Goal: Task Accomplishment & Management: Use online tool/utility

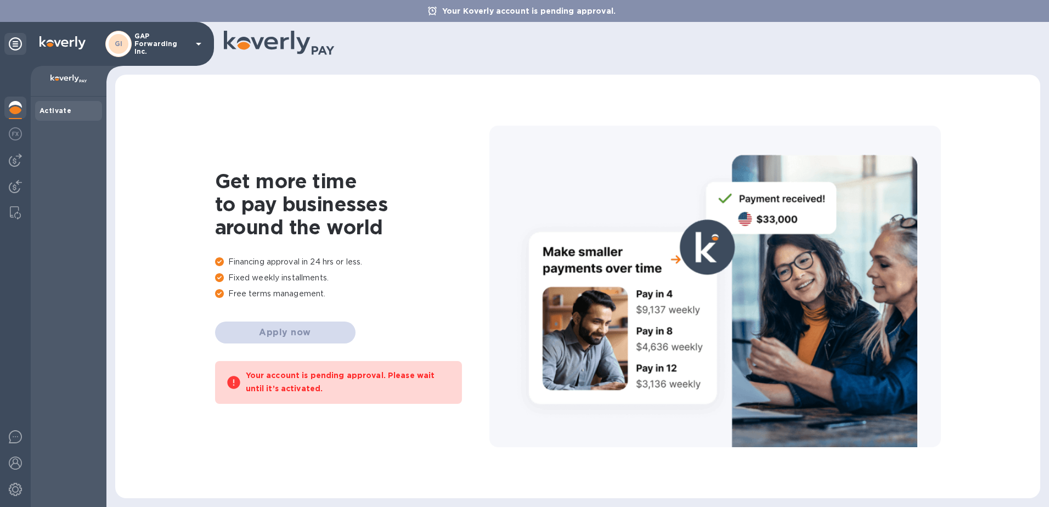
click at [62, 109] on b "Activate" at bounding box center [56, 110] width 32 height 8
click at [12, 110] on img at bounding box center [15, 107] width 13 height 13
click at [7, 127] on div at bounding box center [15, 135] width 22 height 24
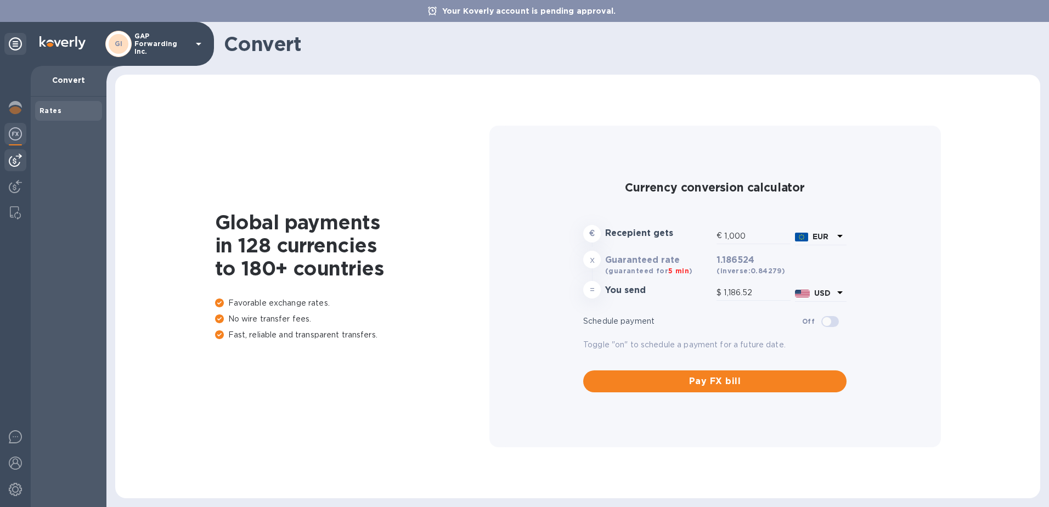
click at [12, 153] on div at bounding box center [15, 160] width 22 height 22
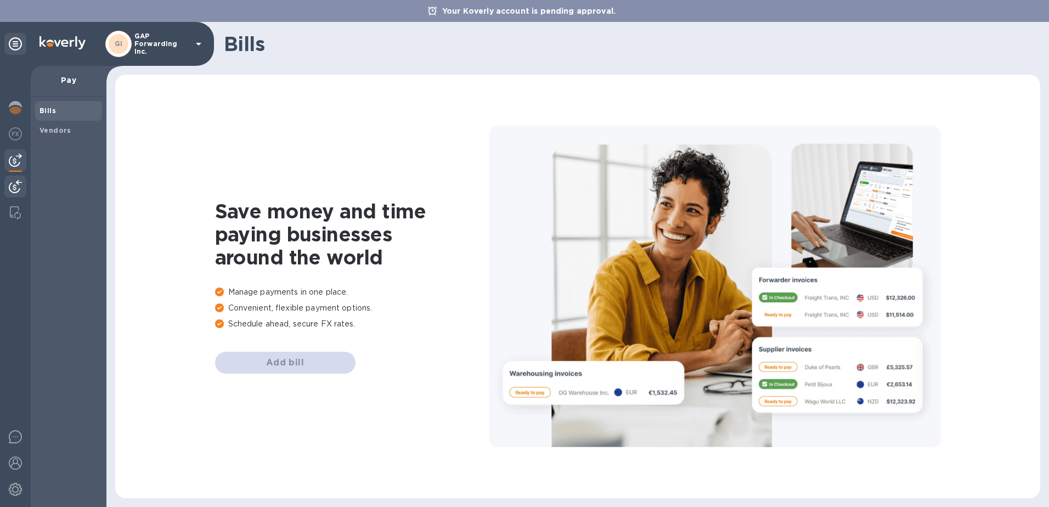
click at [15, 189] on img at bounding box center [15, 186] width 13 height 13
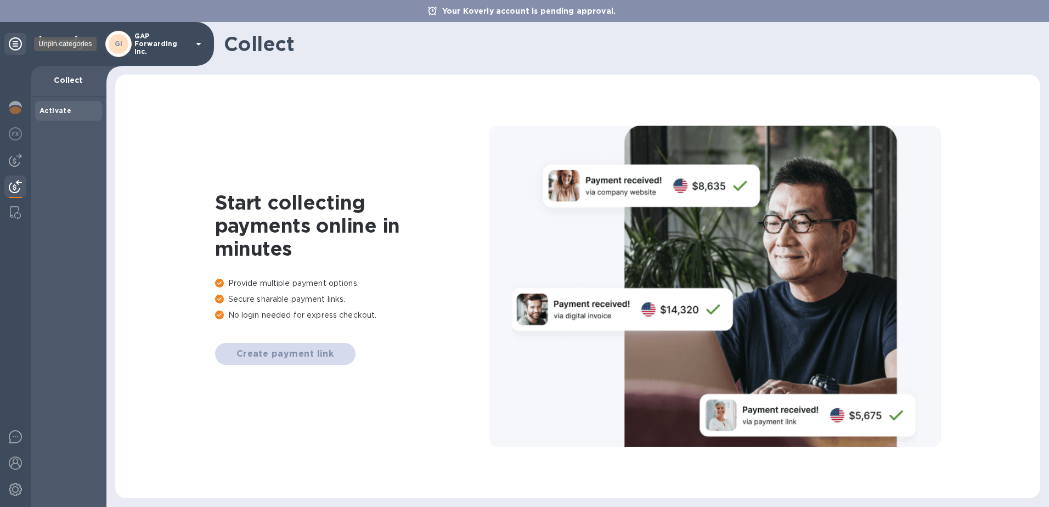
click at [15, 44] on icon at bounding box center [15, 43] width 13 height 13
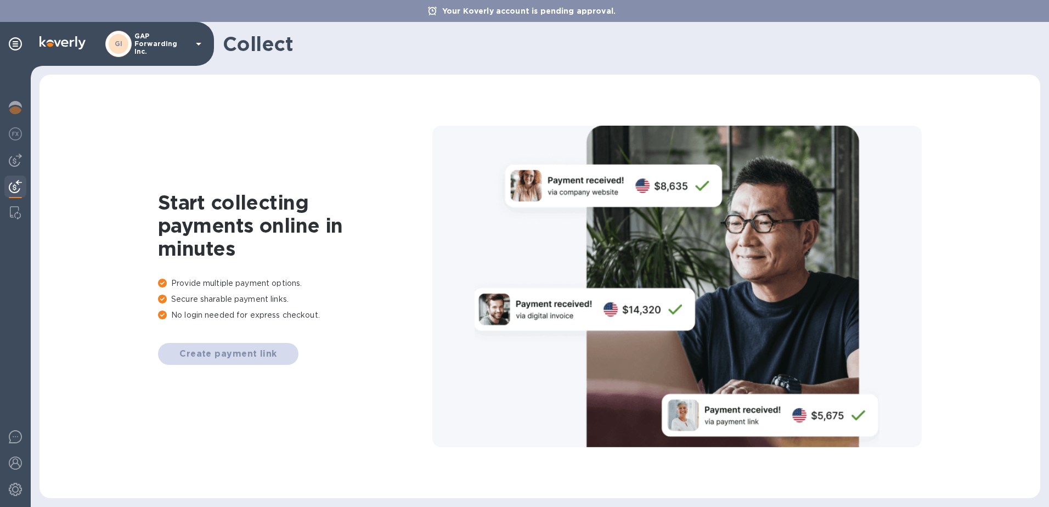
click at [233, 347] on div "Create payment link" at bounding box center [295, 354] width 274 height 22
click at [244, 354] on div "Create payment link" at bounding box center [295, 354] width 274 height 22
click at [263, 38] on h1 "Collect" at bounding box center [627, 43] width 809 height 23
click at [189, 39] on div "GI GAP Forwarding Inc." at bounding box center [155, 44] width 100 height 26
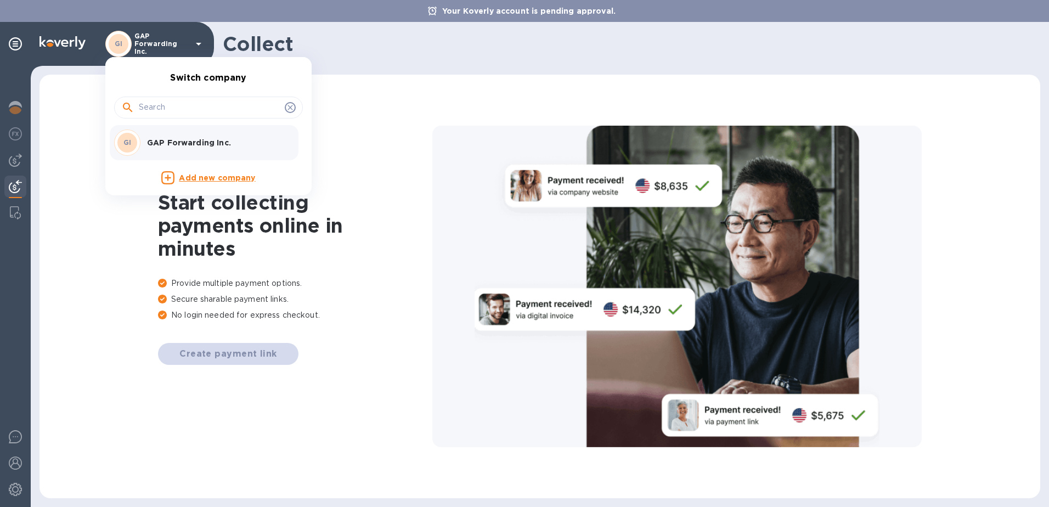
drag, startPoint x: 22, startPoint y: 216, endPoint x: 70, endPoint y: 206, distance: 49.4
click at [32, 210] on div at bounding box center [524, 253] width 1049 height 507
